Goal: Task Accomplishment & Management: Manage account settings

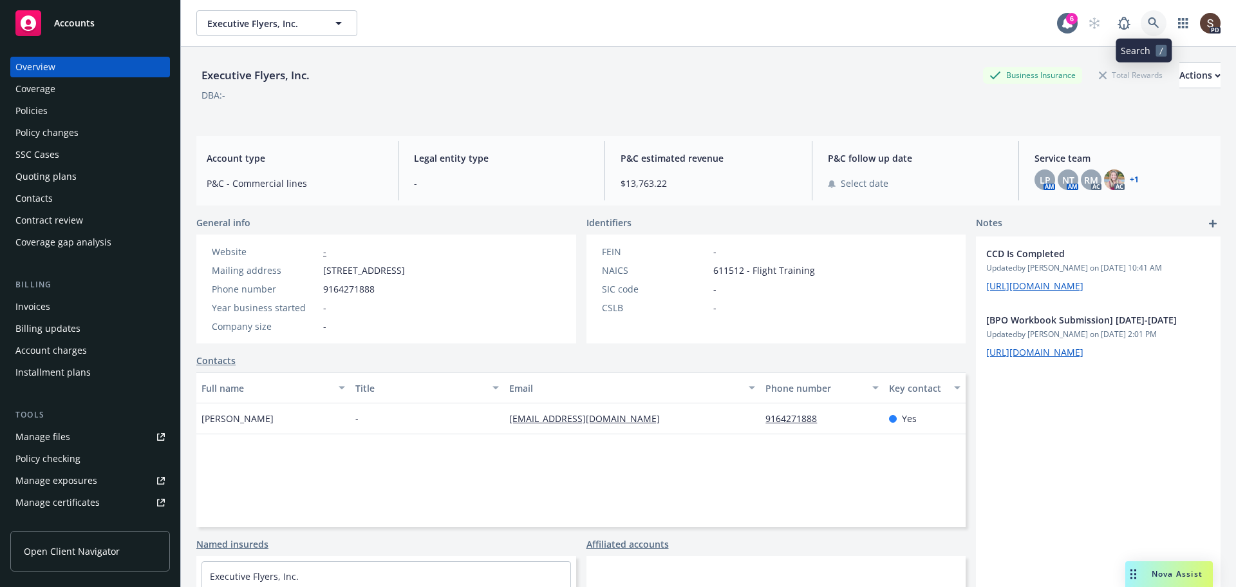
click at [1148, 27] on icon at bounding box center [1154, 23] width 12 height 12
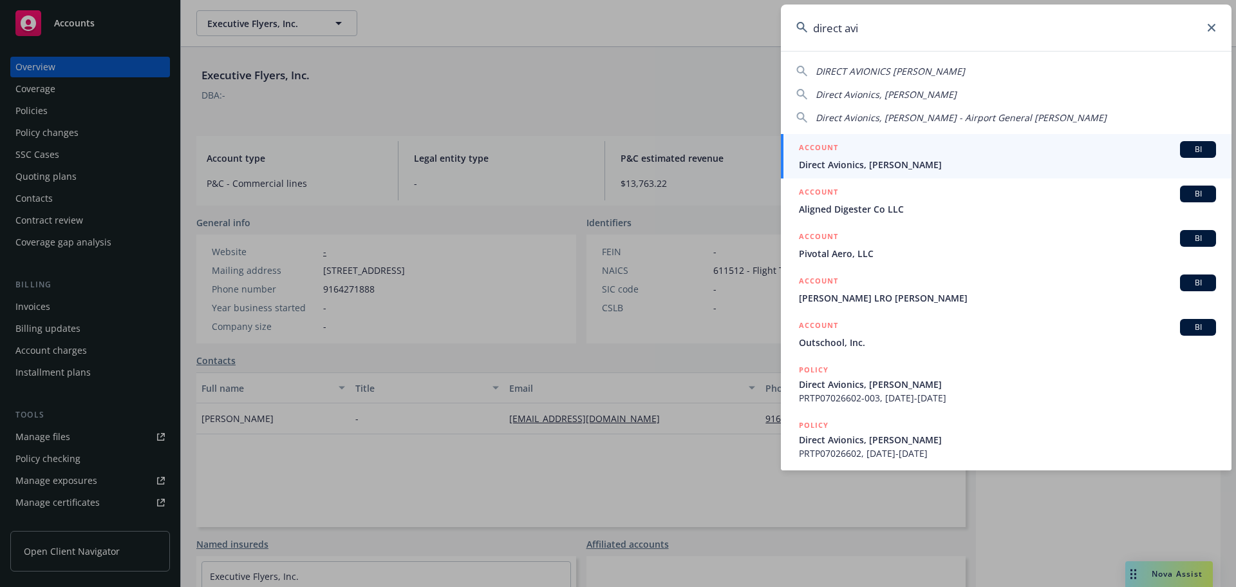
type input "direct avi"
click at [881, 162] on span "Direct Avionics, Jeff Rothman" at bounding box center [1007, 165] width 417 height 14
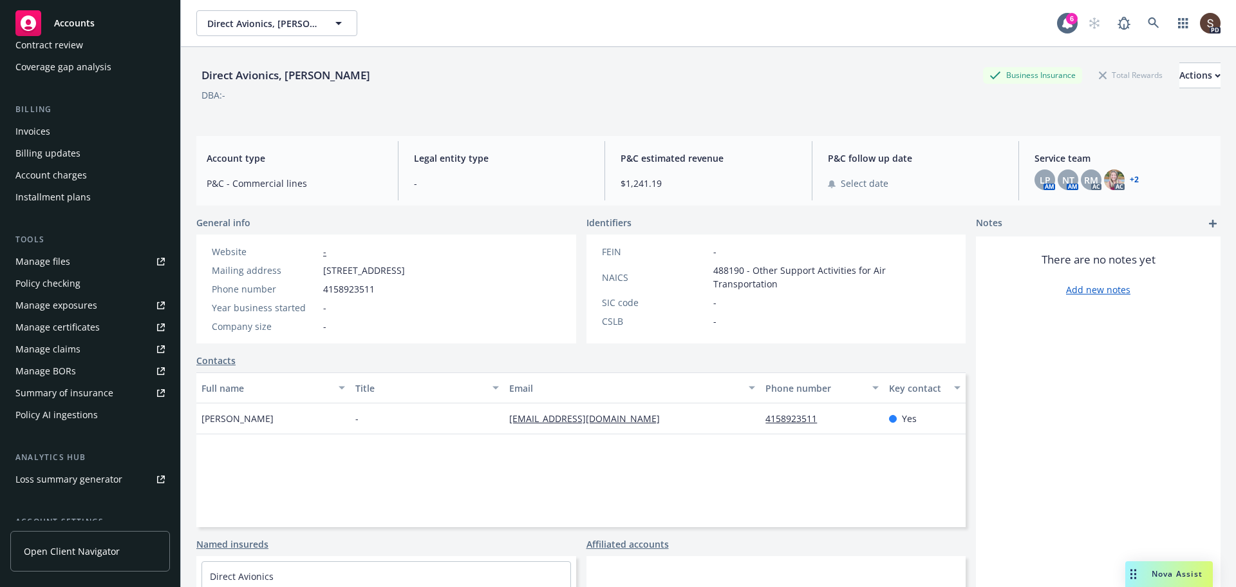
scroll to position [296, 0]
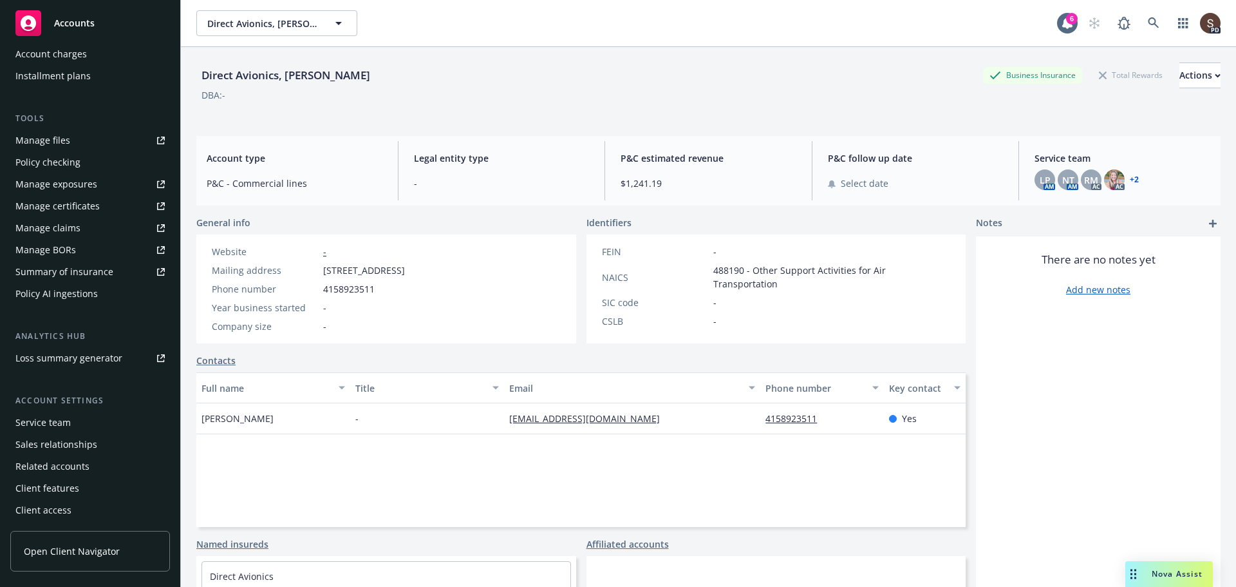
click at [55, 422] on div "Service team" at bounding box center [42, 422] width 55 height 21
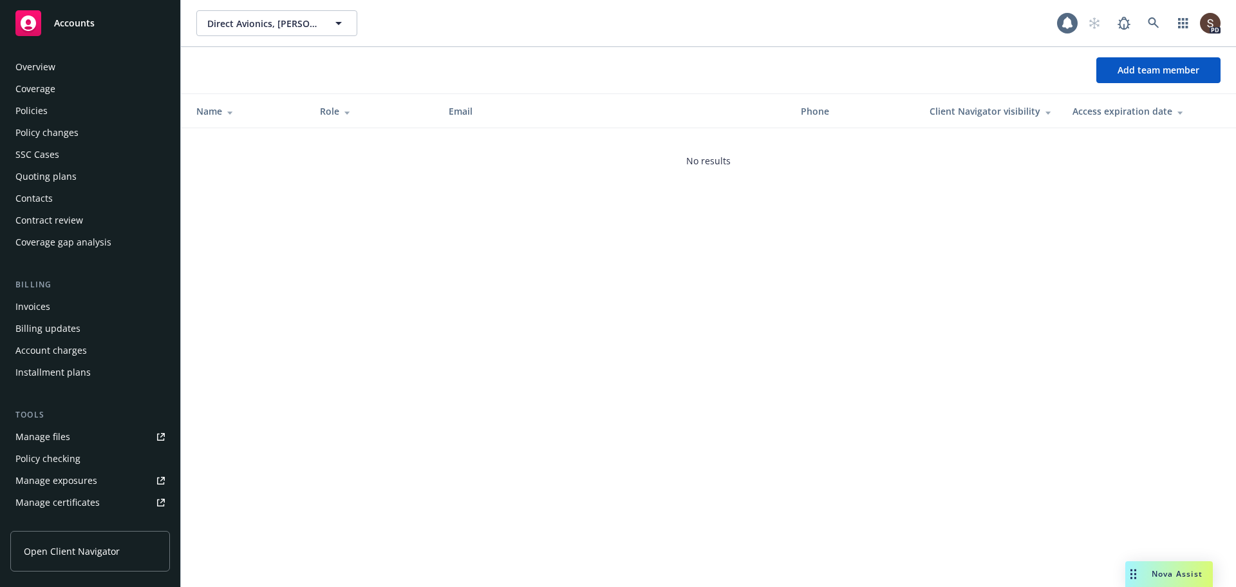
scroll to position [296, 0]
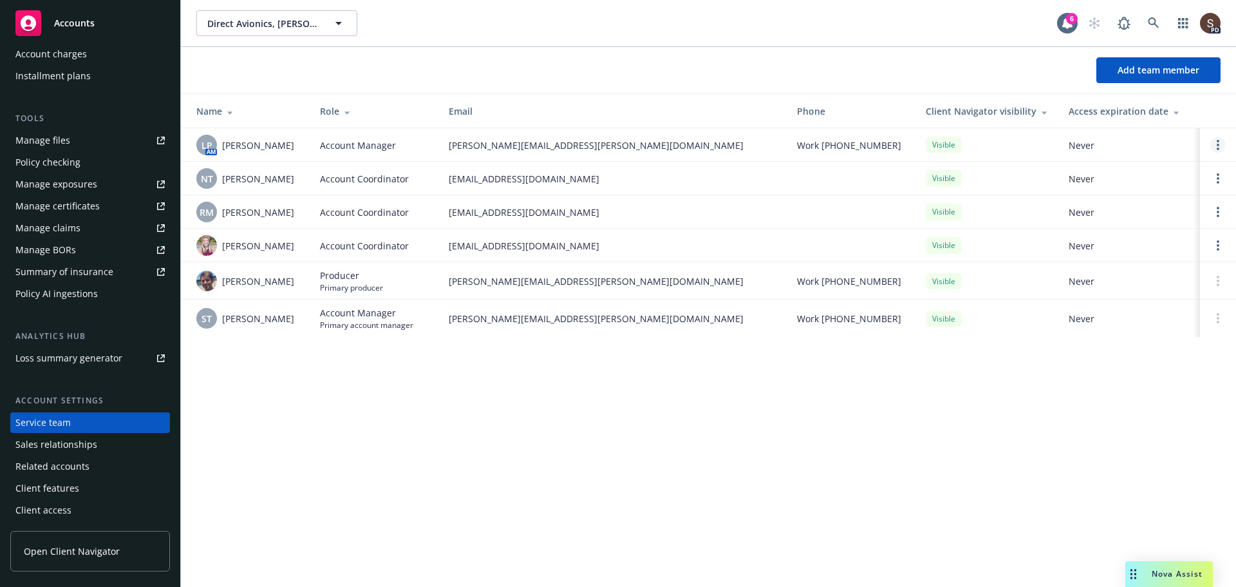
click at [1219, 141] on circle "Open options" at bounding box center [1218, 141] width 3 height 3
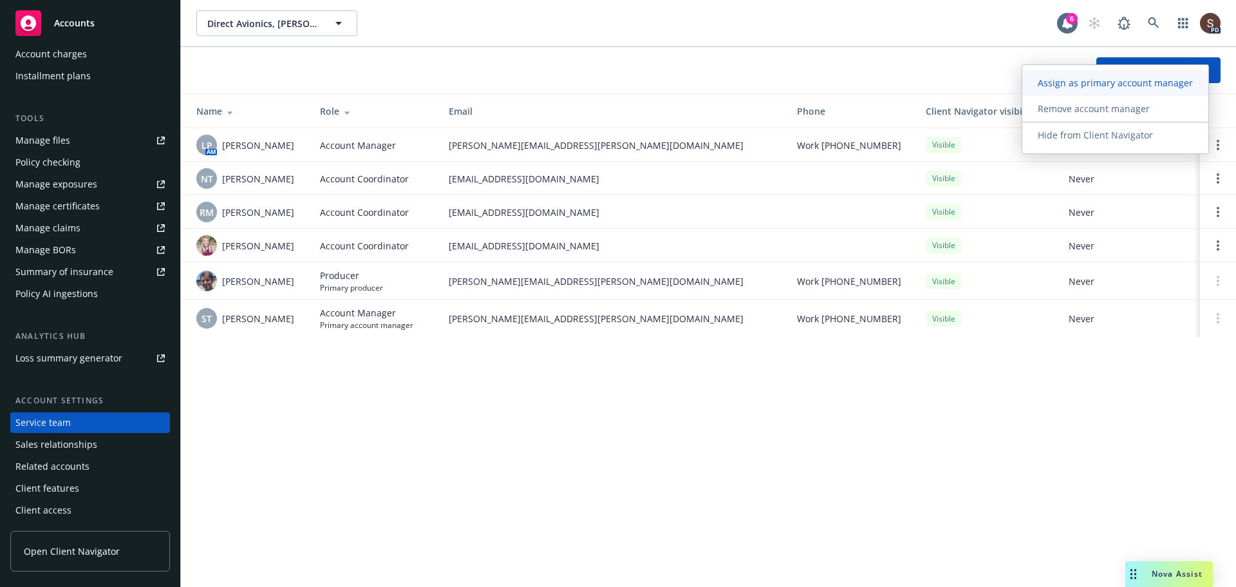
click at [1167, 87] on span "Assign as primary account manager" at bounding box center [1115, 83] width 186 height 12
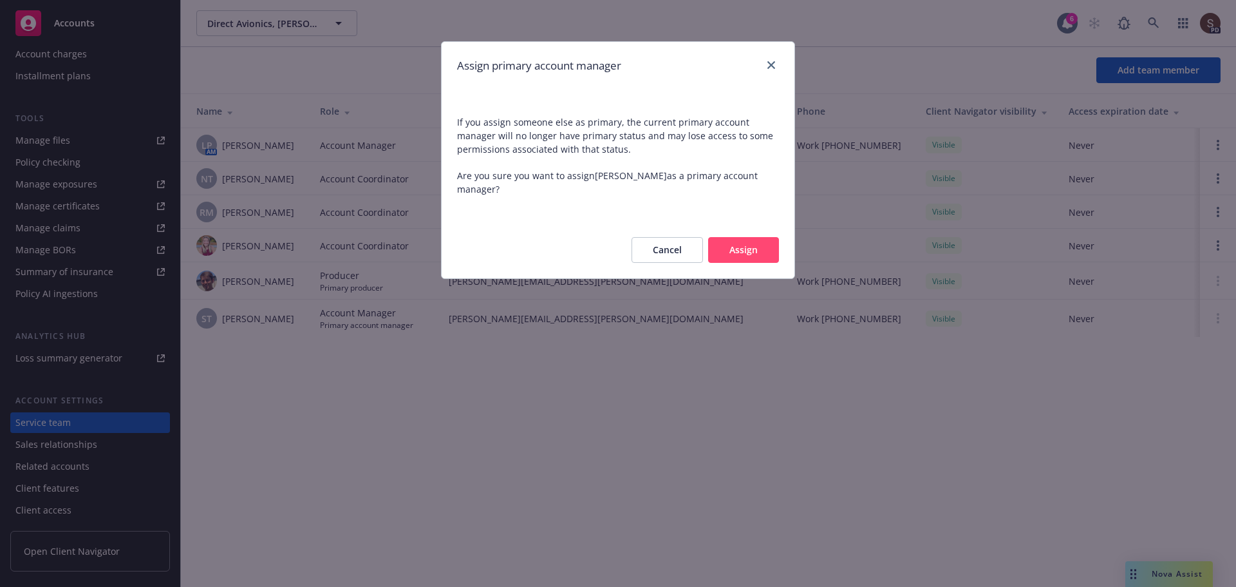
click at [731, 245] on button "Assign" at bounding box center [743, 250] width 71 height 26
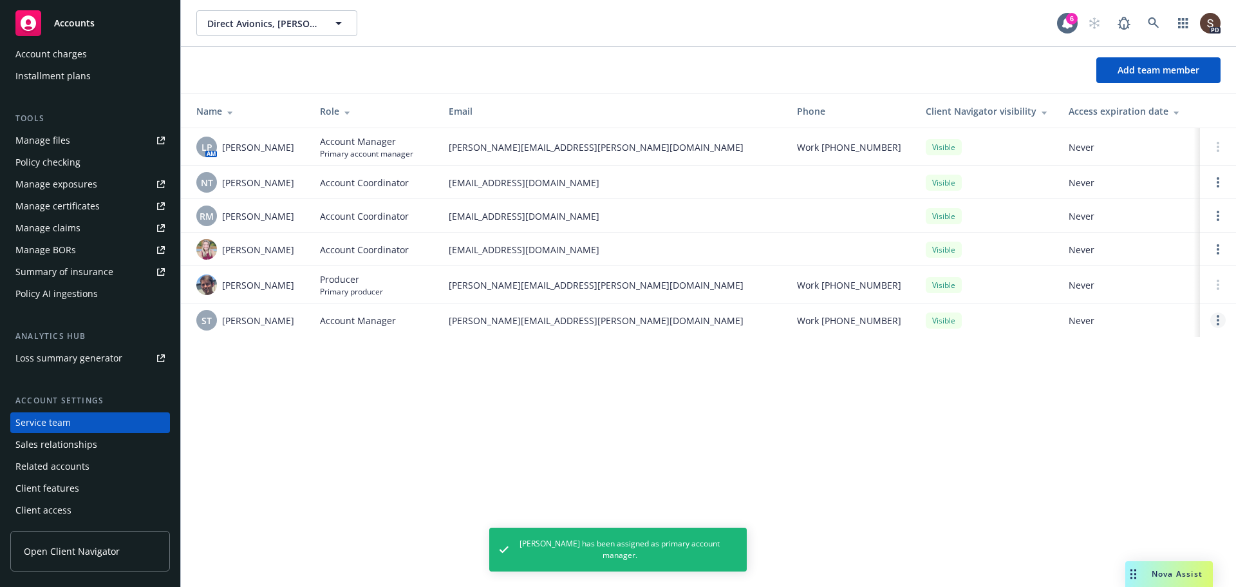
click at [1219, 315] on link "Open options" at bounding box center [1217, 319] width 15 height 15
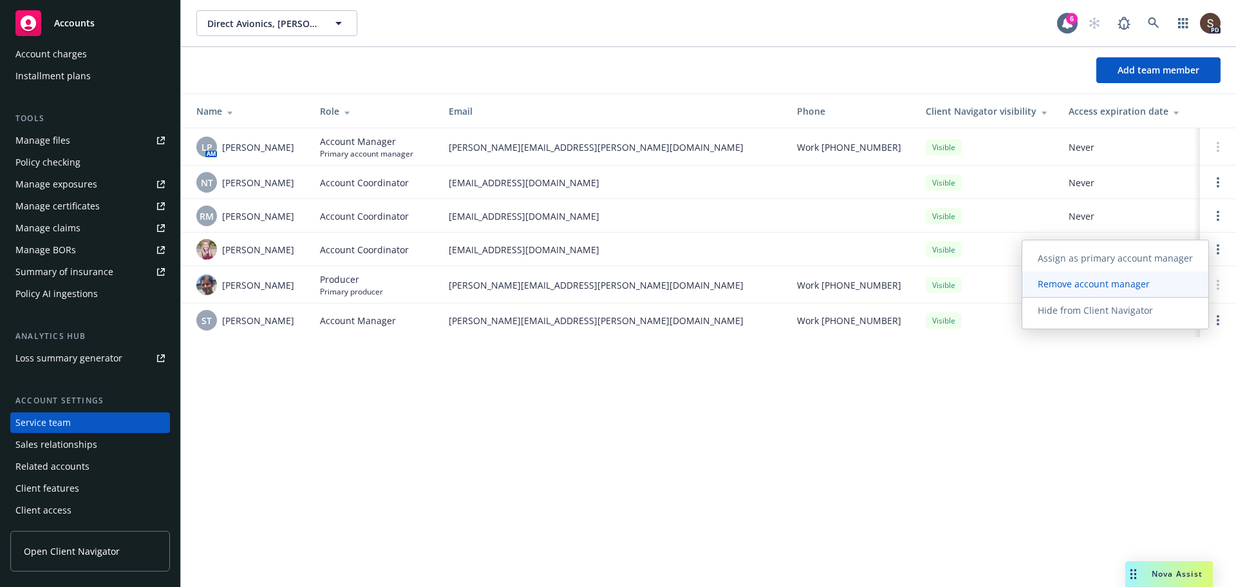
click at [1062, 281] on span "Remove account manager" at bounding box center [1093, 283] width 143 height 12
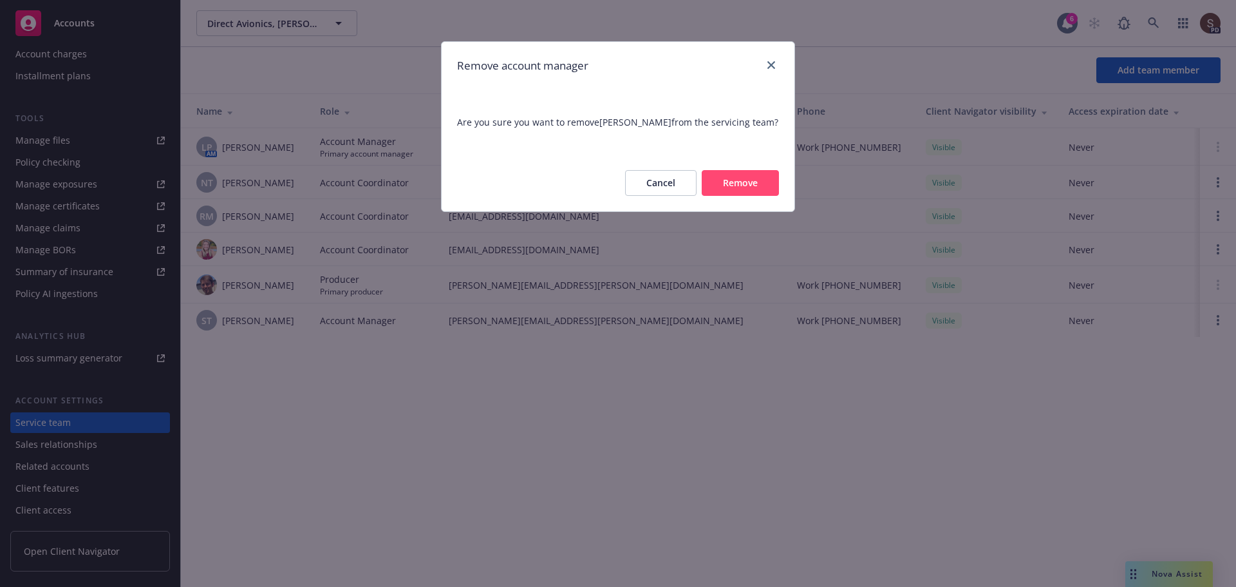
click at [747, 189] on button "Remove" at bounding box center [740, 183] width 77 height 26
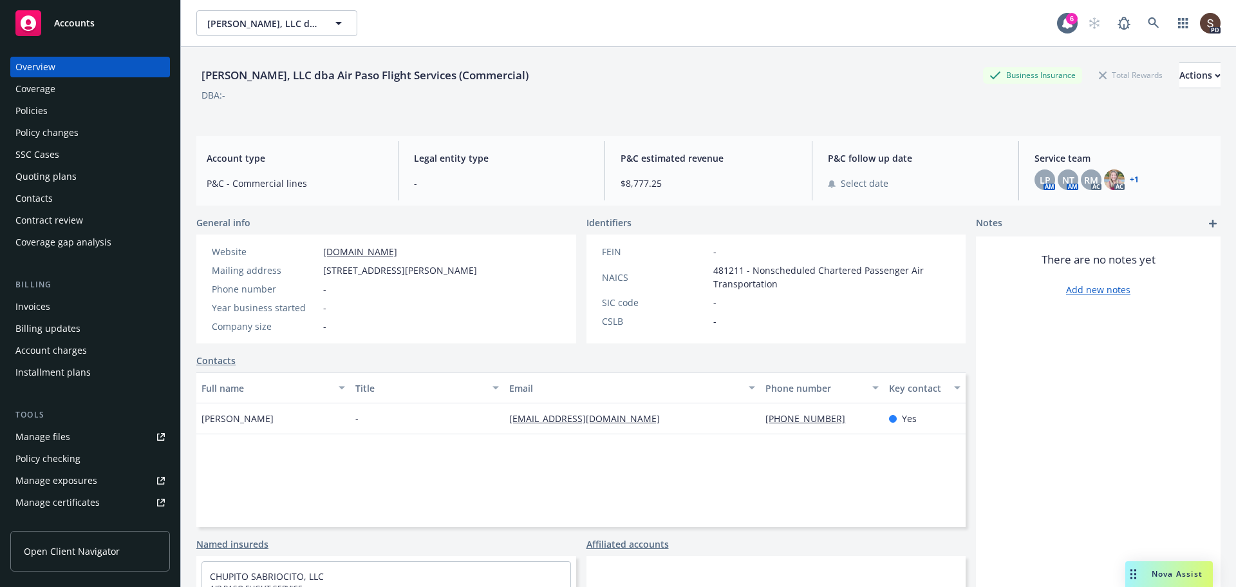
click at [20, 107] on div "Policies" at bounding box center [31, 110] width 32 height 21
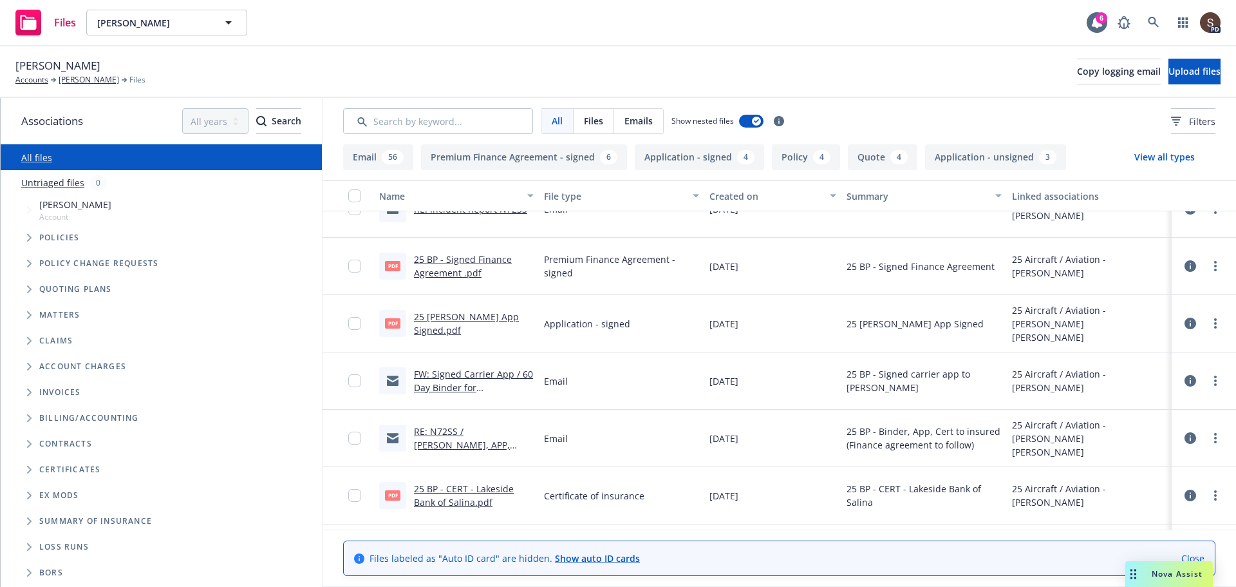
scroll to position [386, 0]
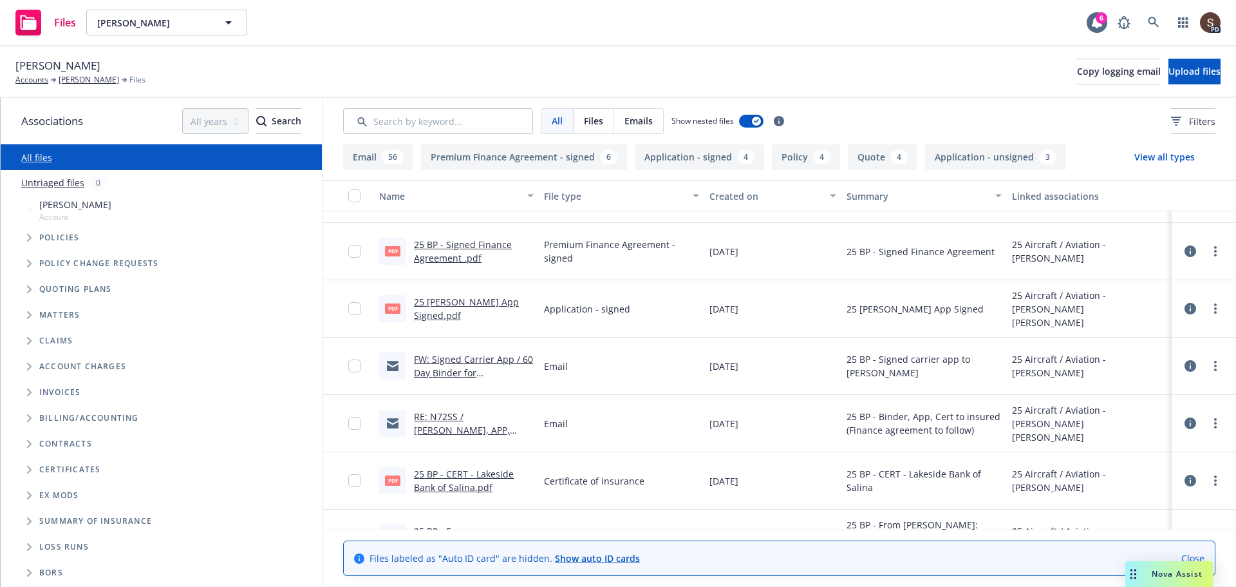
click at [468, 370] on link "FW: Signed Carrier App / 60 Day Binder for Hath Riley Harvey, SAV101016102" at bounding box center [473, 379] width 119 height 53
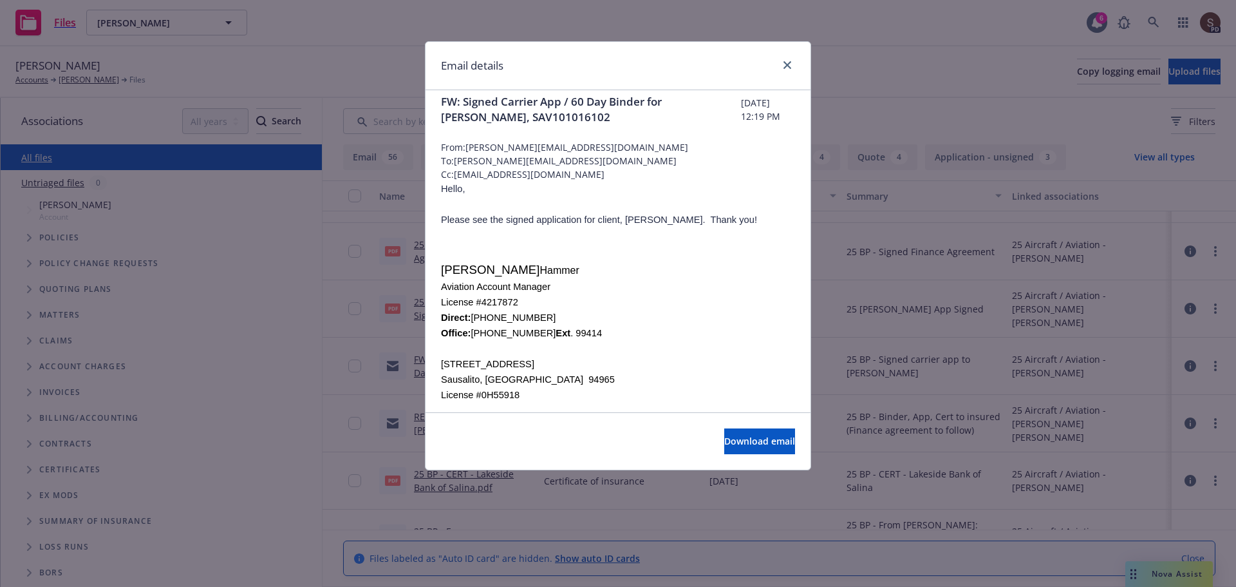
scroll to position [0, 0]
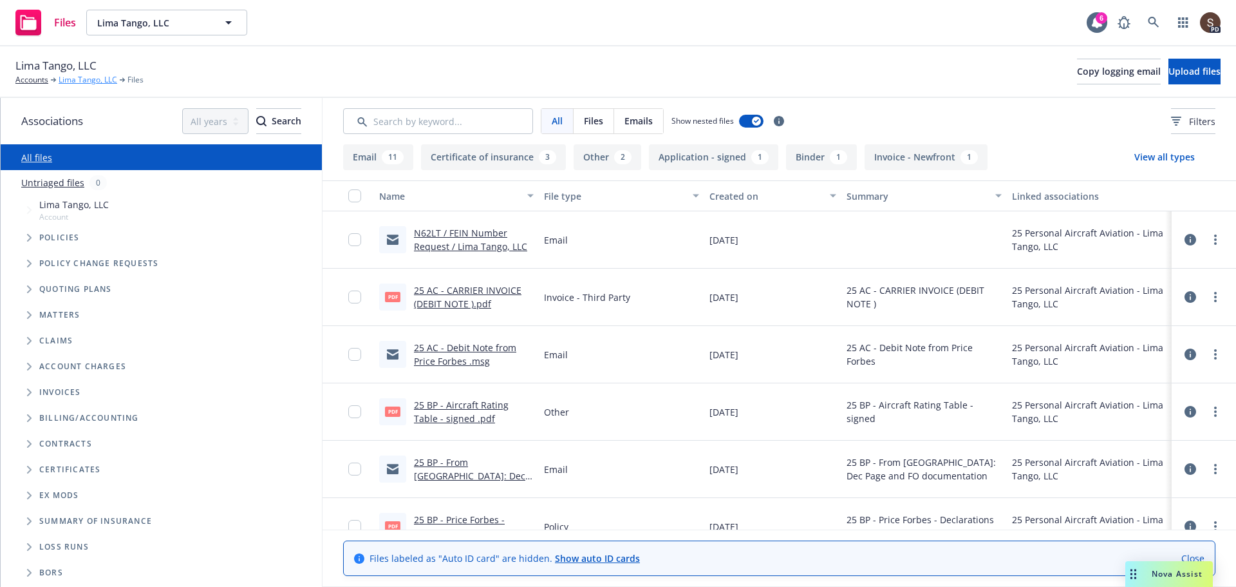
click at [79, 80] on link "Lima Tango, LLC" at bounding box center [88, 80] width 59 height 12
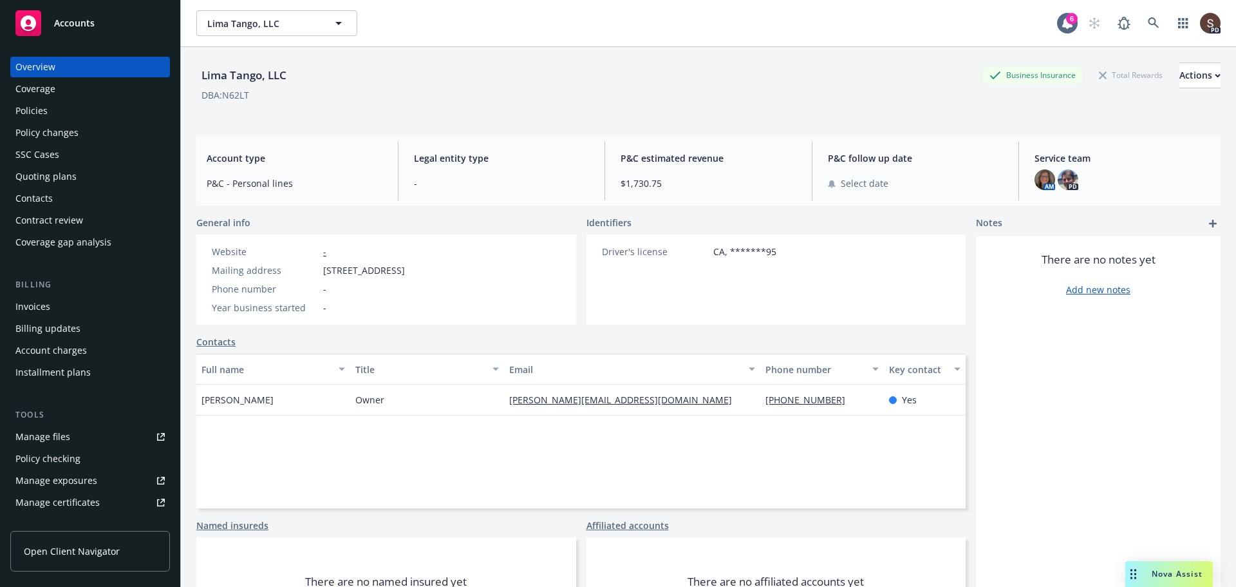
click at [36, 112] on div "Policies" at bounding box center [31, 110] width 32 height 21
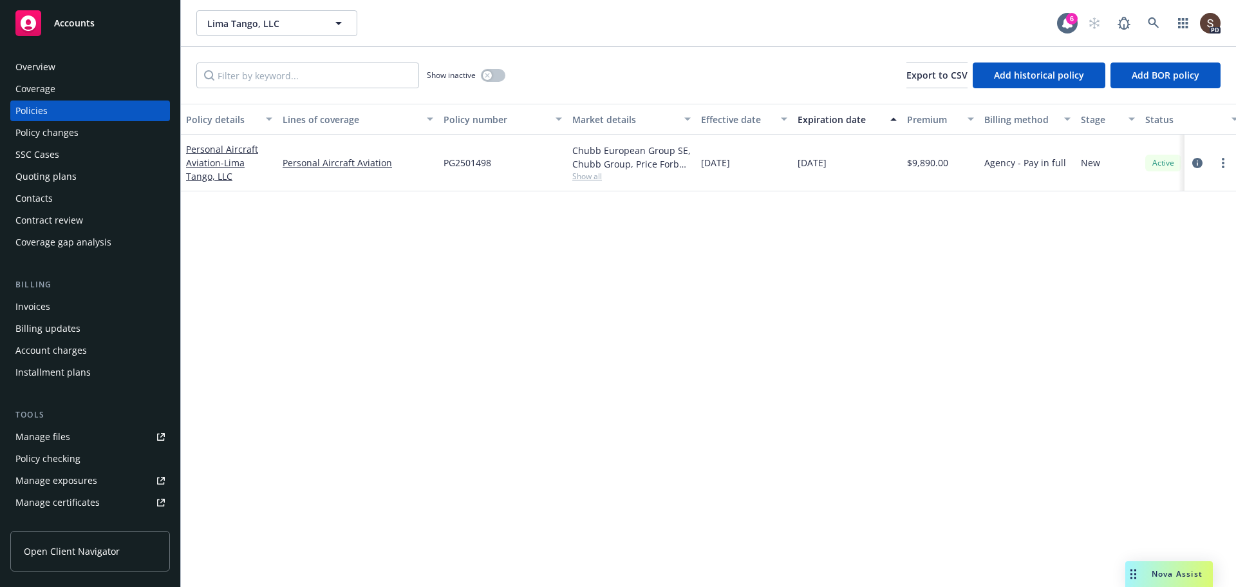
click at [39, 306] on div "Invoices" at bounding box center [32, 306] width 35 height 21
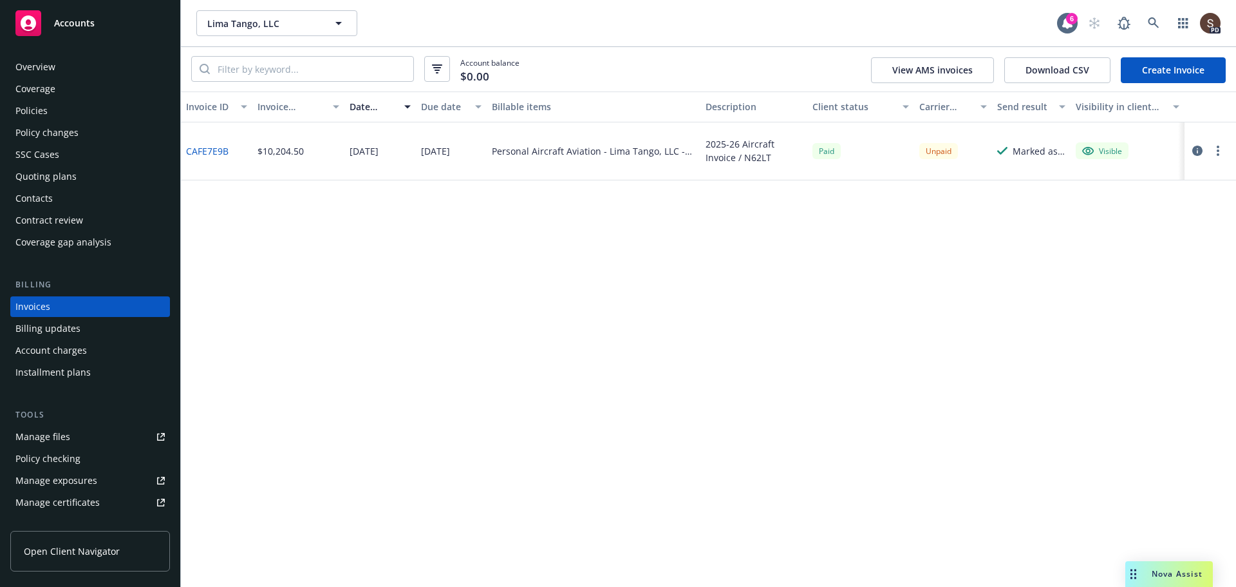
click at [494, 336] on div "Invoice ID Invoice amount Date issued Due date Billable items Description Clien…" at bounding box center [708, 338] width 1055 height 495
click at [1147, 15] on link at bounding box center [1154, 23] width 26 height 26
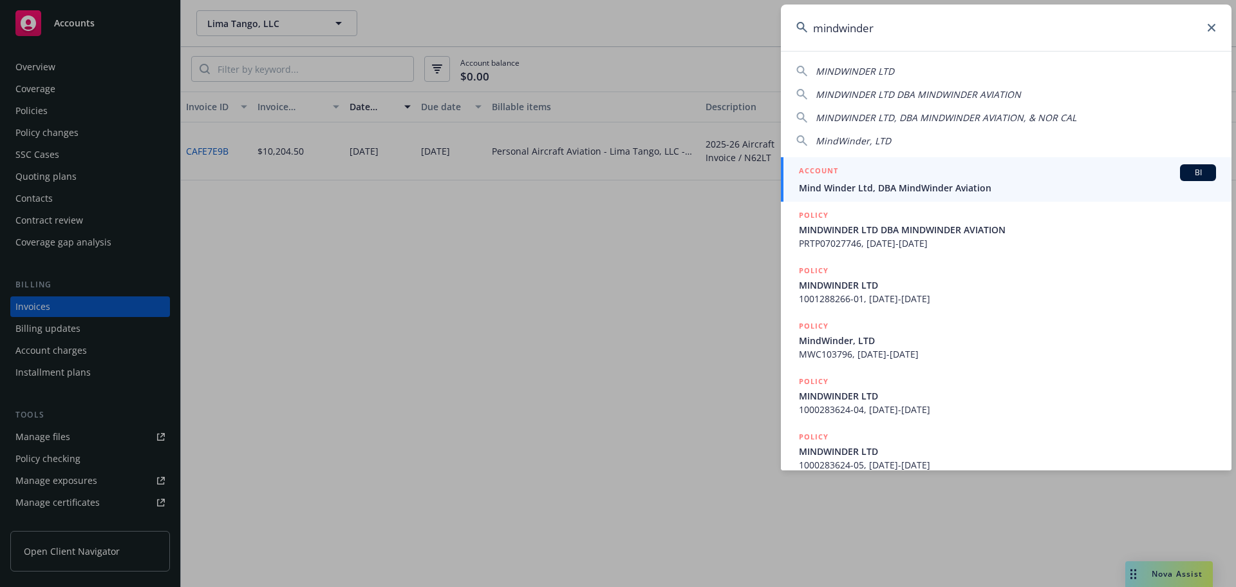
type input "mindwinder"
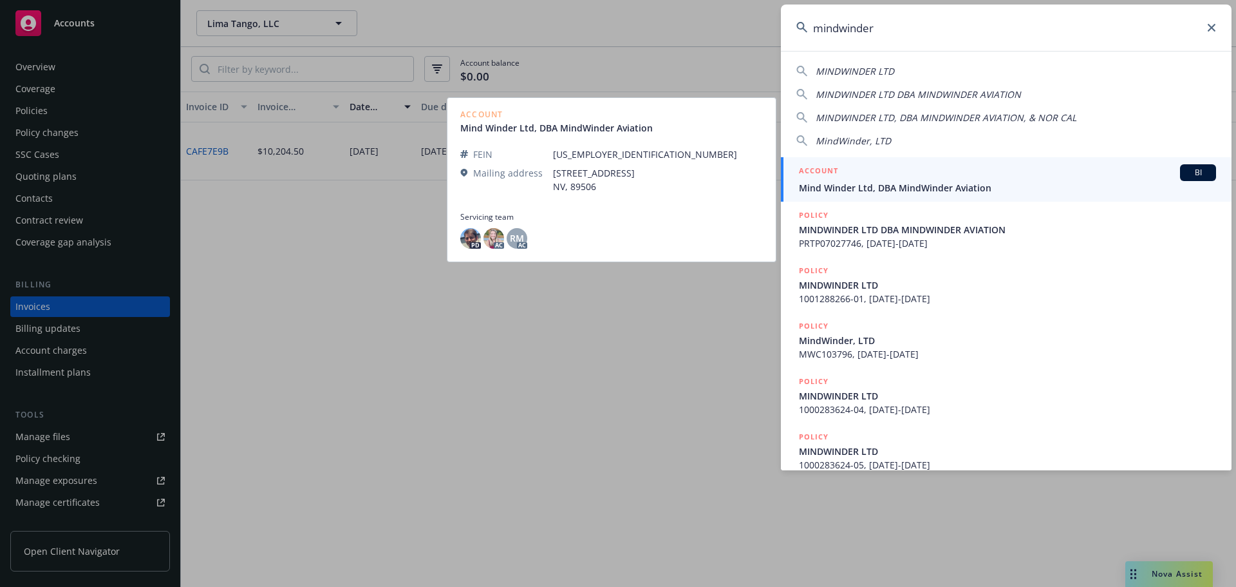
click at [899, 187] on span "Mind Winder Ltd, DBA MindWinder Aviation" at bounding box center [1007, 188] width 417 height 14
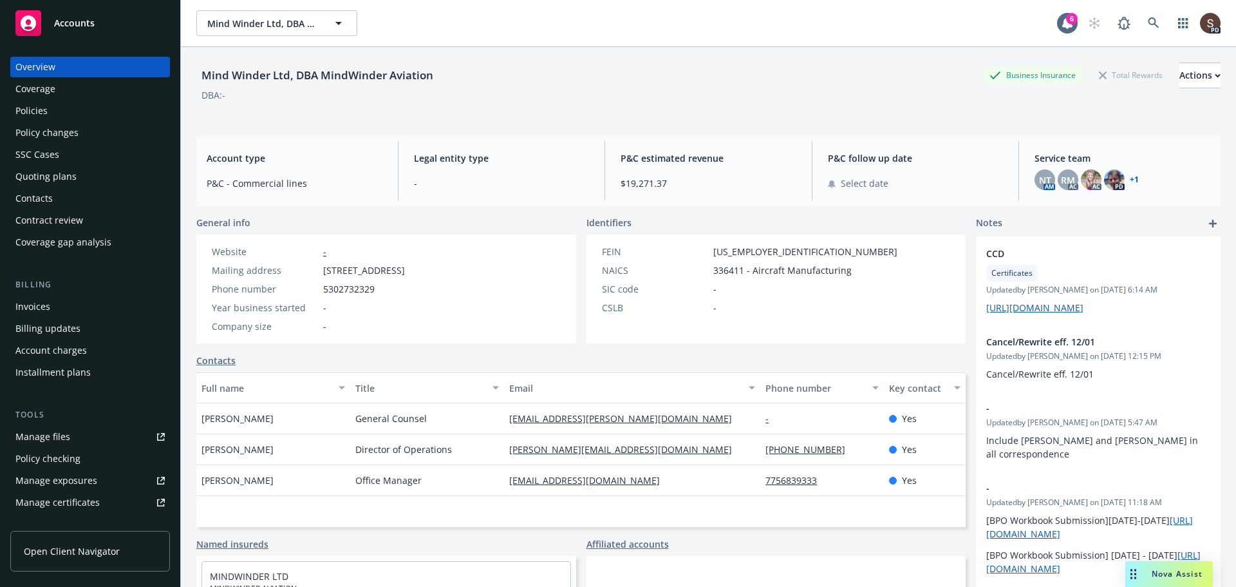
drag, startPoint x: 323, startPoint y: 271, endPoint x: 402, endPoint y: 271, distance: 78.5
click at [402, 271] on span "5805 Alpha Avenue, Reno, NV, 89506" at bounding box center [364, 270] width 82 height 14
copy span "5805 Alpha Avenue"
drag, startPoint x: 409, startPoint y: 270, endPoint x: 479, endPoint y: 268, distance: 69.6
click at [410, 268] on div "Mailing address 5805 Alpha Avenue, Reno, NV, 89506" at bounding box center [308, 270] width 203 height 14
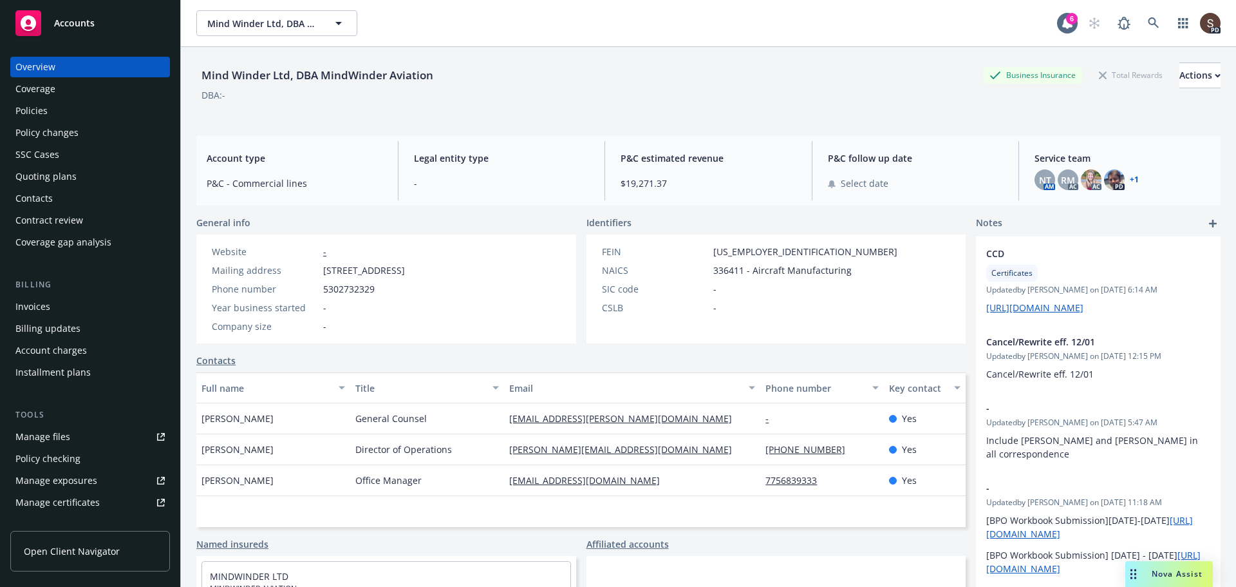
copy span "Reno, NV, 89506"
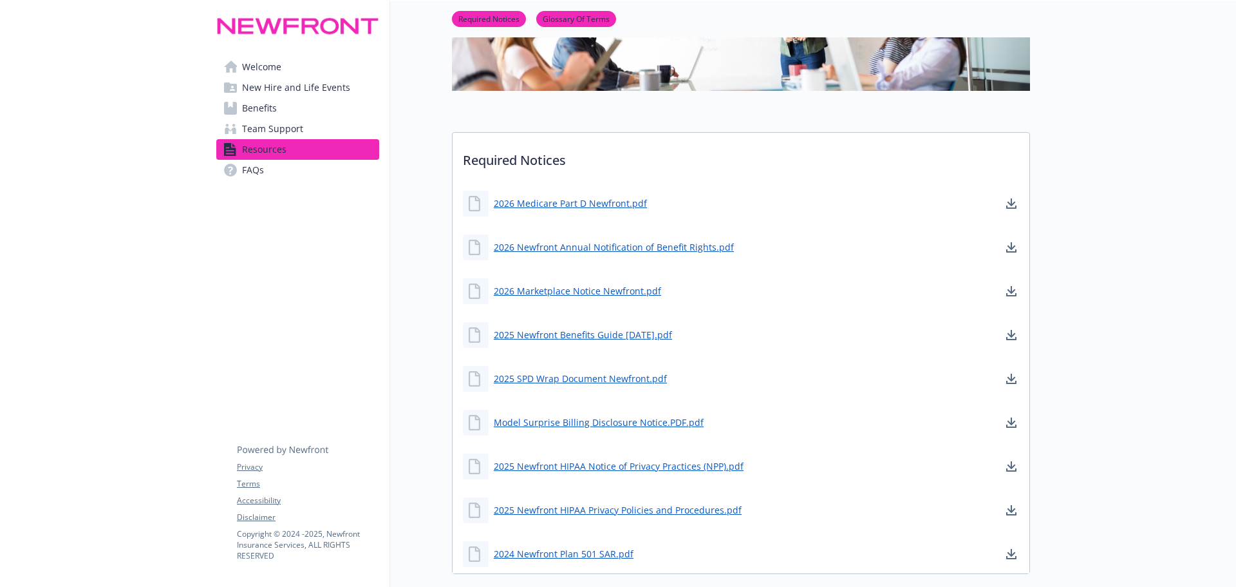
scroll to position [193, 0]
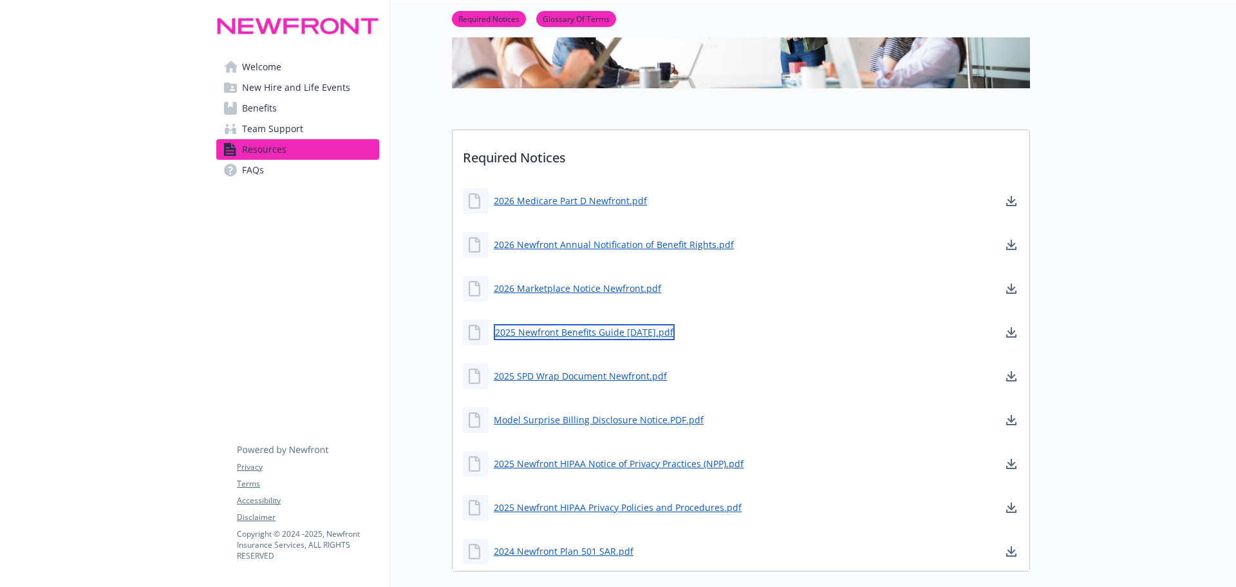
click at [588, 333] on link "2025 Newfront Benefits Guide [DATE].pdf" at bounding box center [584, 332] width 181 height 16
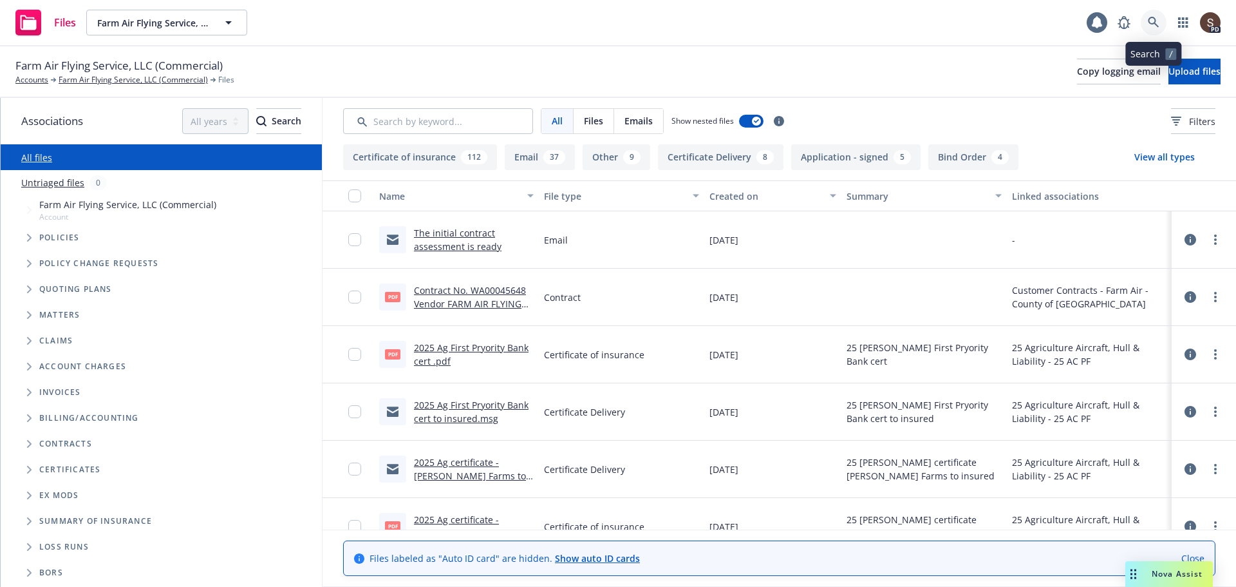
click at [1154, 23] on icon at bounding box center [1153, 22] width 11 height 11
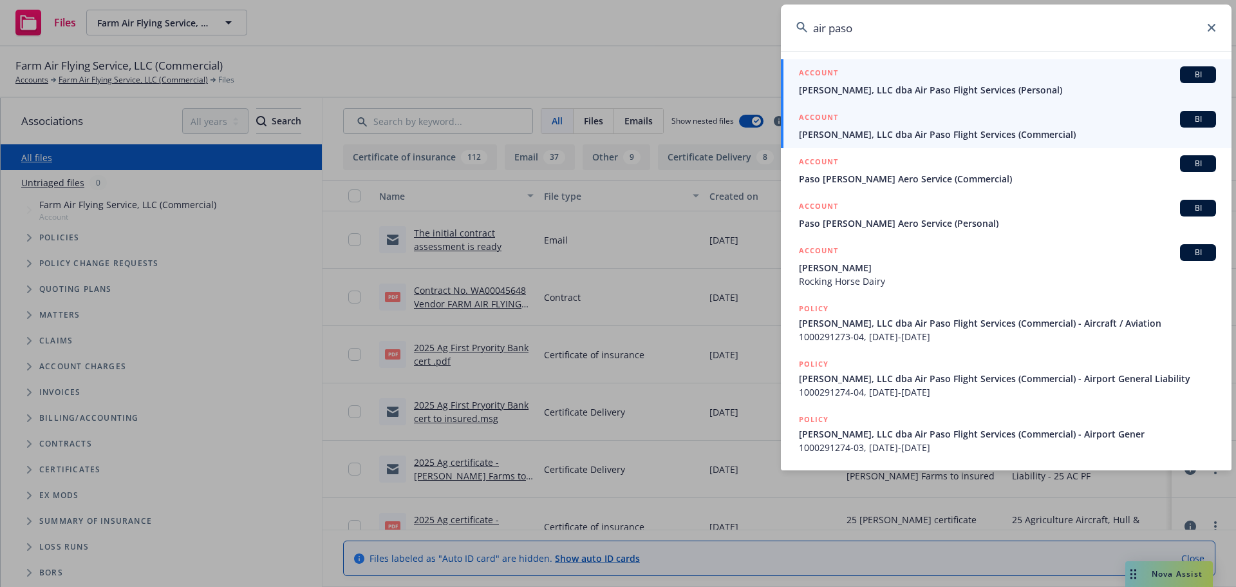
type input "air paso"
click at [867, 136] on span "[PERSON_NAME], LLC dba Air Paso Flight Services (Commercial)" at bounding box center [1007, 134] width 417 height 14
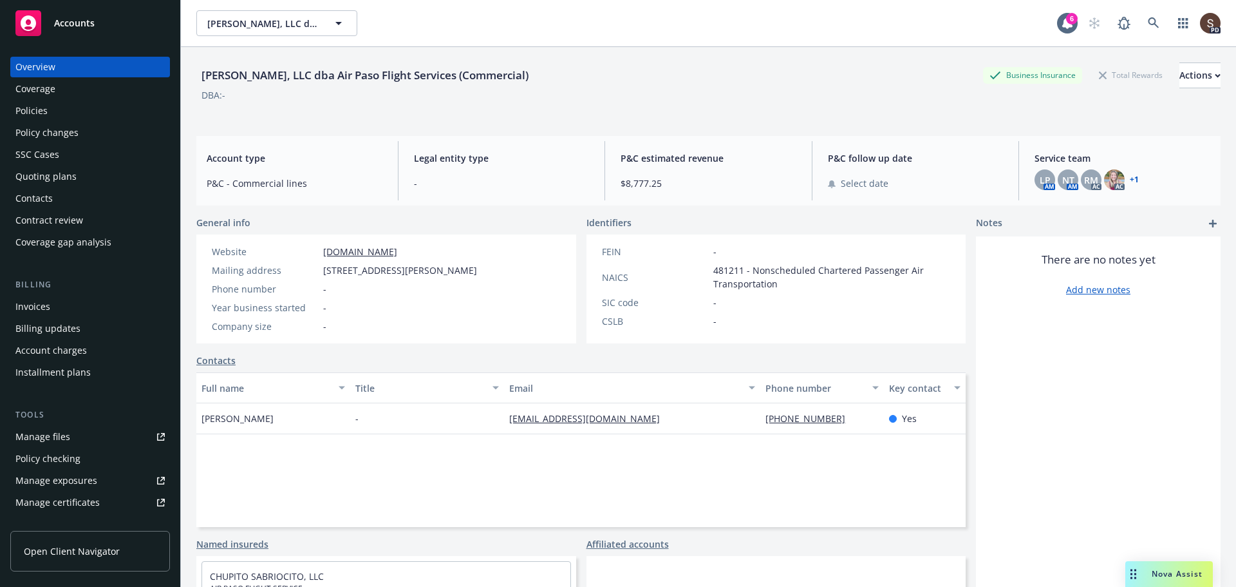
click at [51, 437] on div "Manage files" at bounding box center [42, 436] width 55 height 21
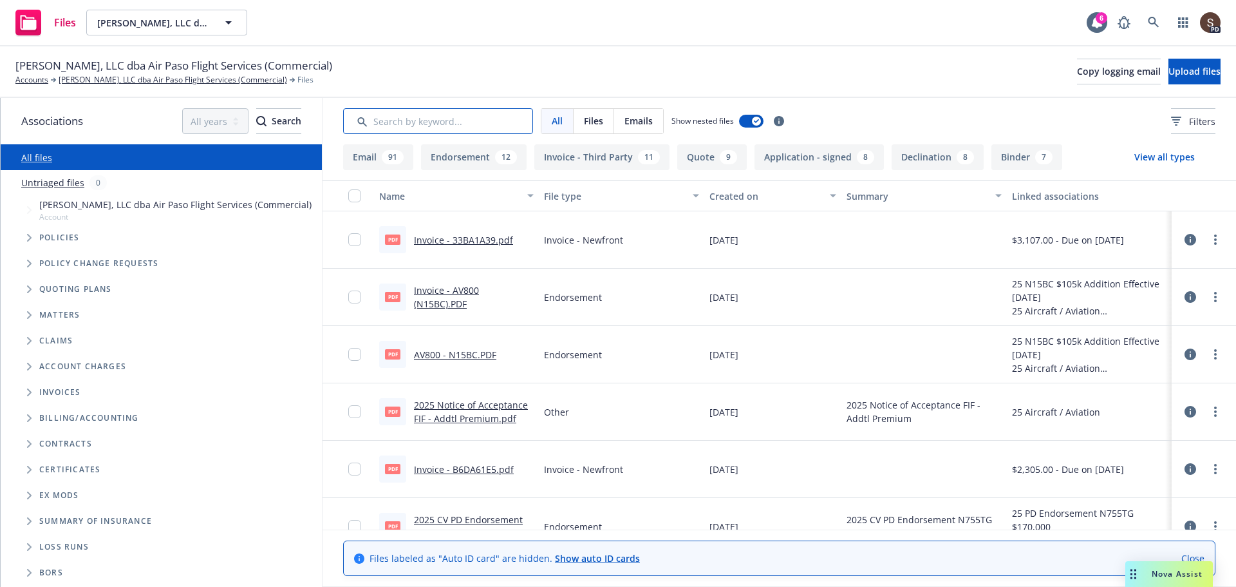
click at [412, 125] on input "Search by keyword..." at bounding box center [438, 121] width 190 height 26
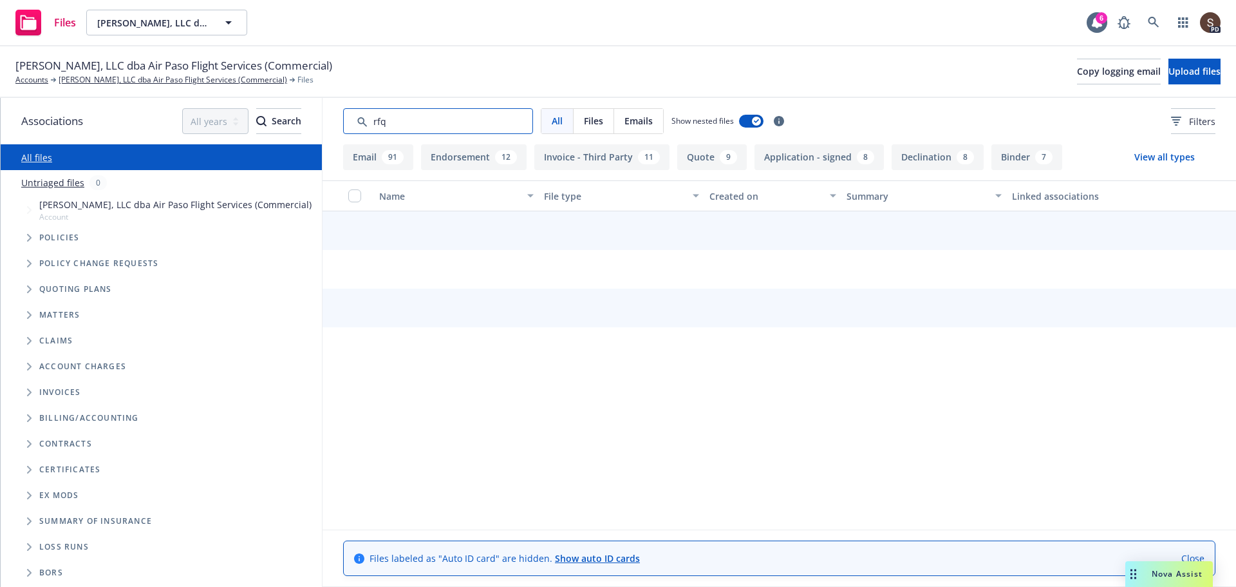
type input "rfq"
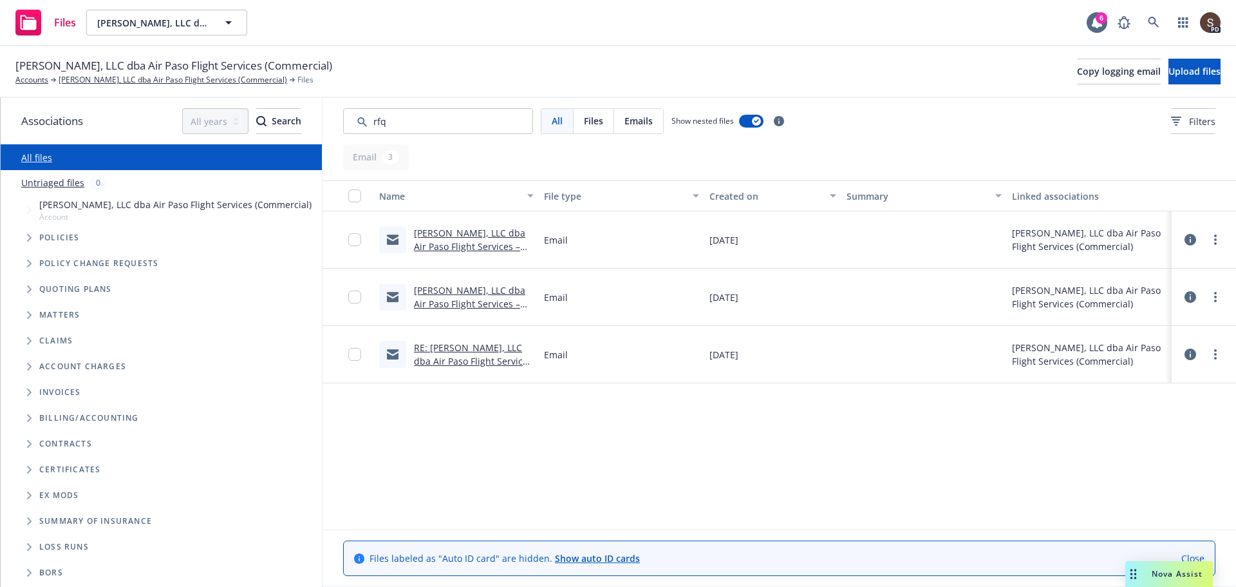
click at [454, 233] on link "[PERSON_NAME], LLC dba Air Paso Flight Services – [DATE] – RFQ" at bounding box center [469, 246] width 111 height 39
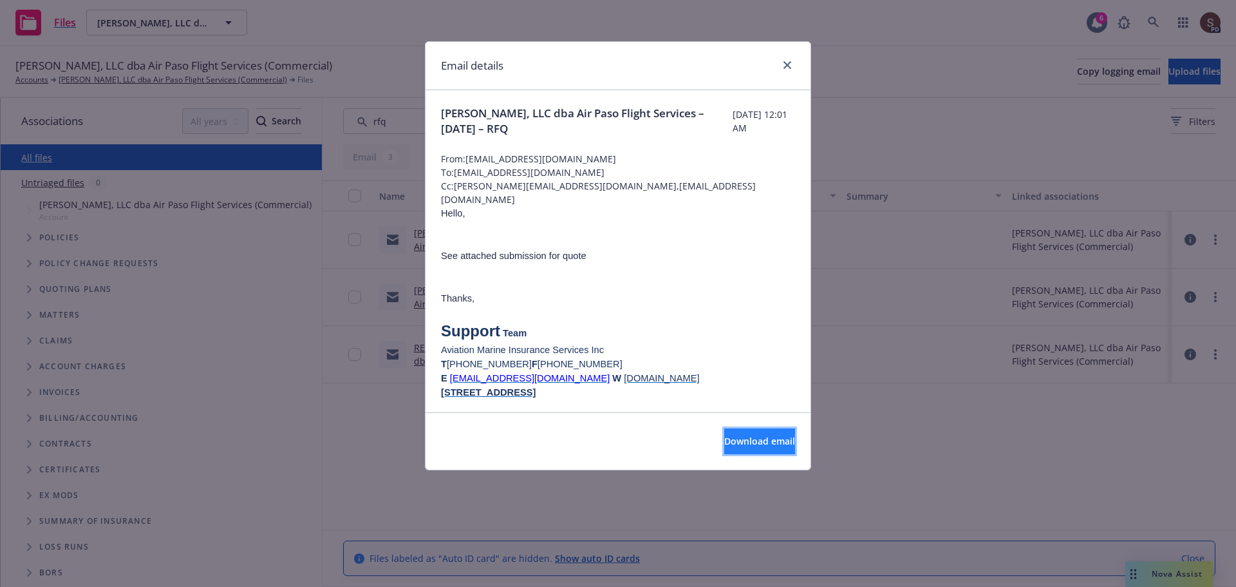
click at [728, 442] on span "Download email" at bounding box center [759, 441] width 71 height 12
